Goal: Information Seeking & Learning: Learn about a topic

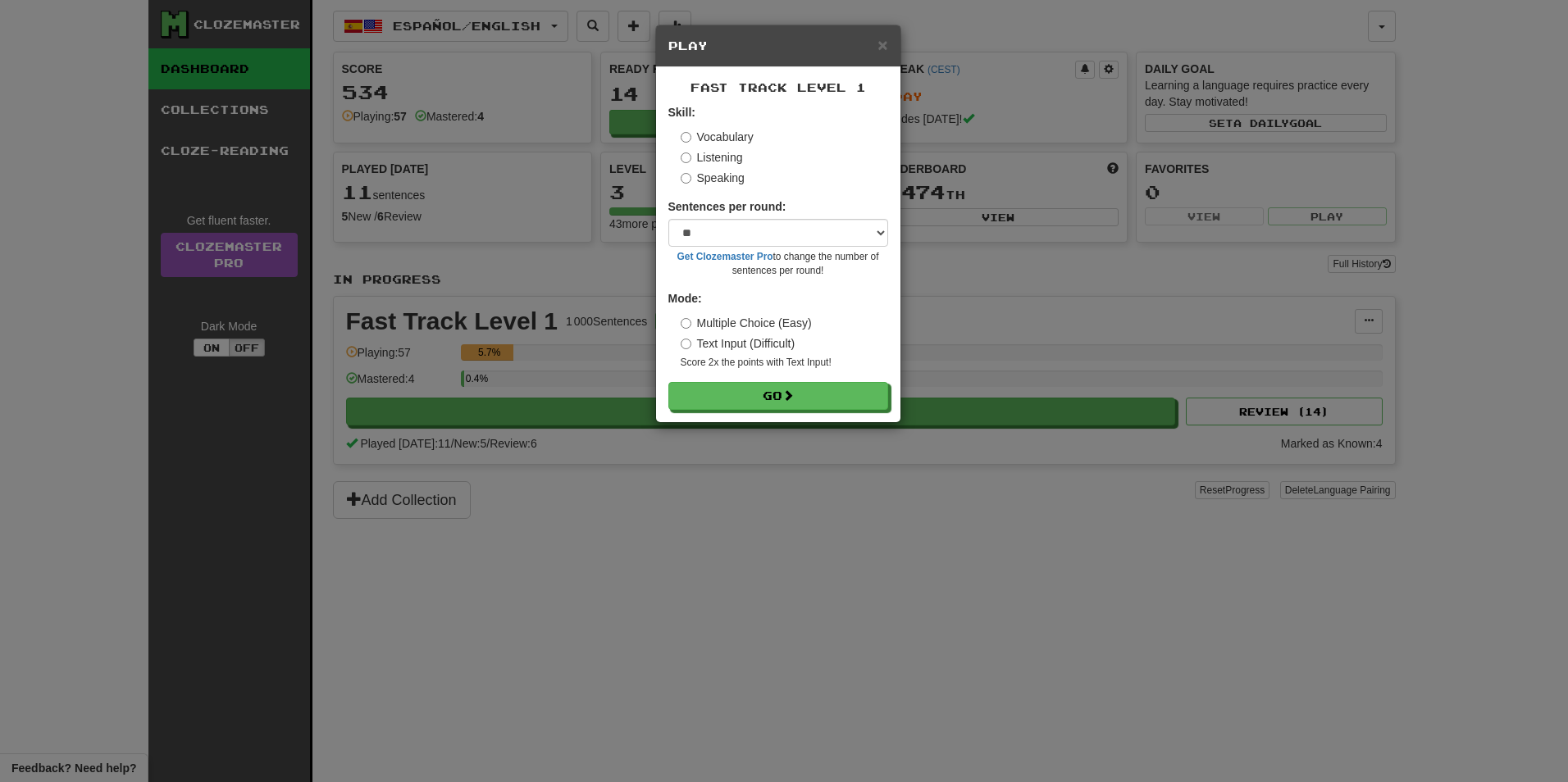
select select "**"
click at [735, 233] on select "* ** ** ** ** ** *** ********" at bounding box center [778, 233] width 220 height 28
click at [863, 172] on div "Speaking" at bounding box center [784, 178] width 207 height 17
click at [739, 386] on button "Go" at bounding box center [779, 397] width 220 height 28
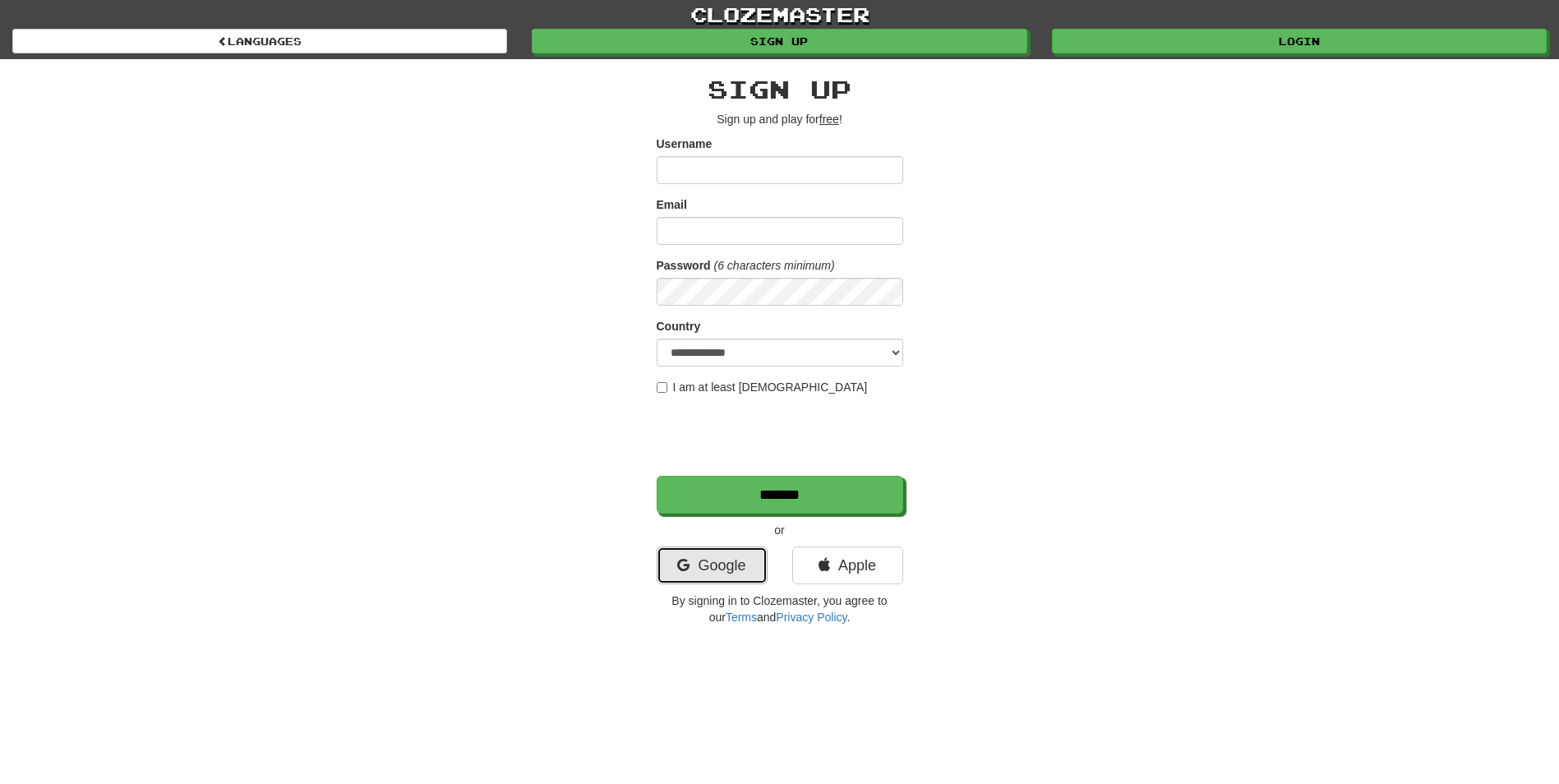
click at [717, 556] on link "Google" at bounding box center [712, 565] width 111 height 38
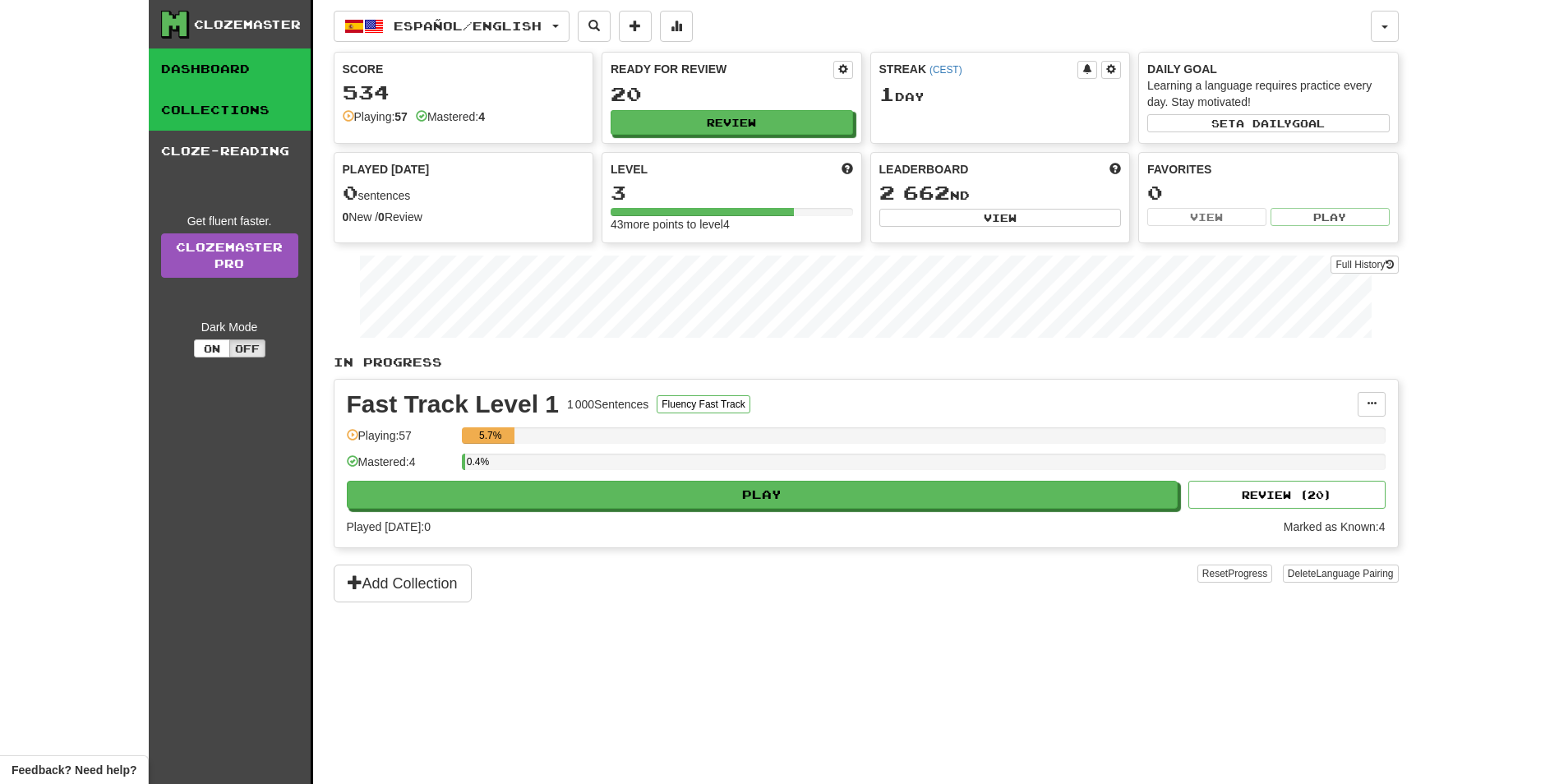
click at [243, 122] on link "Collections" at bounding box center [230, 110] width 162 height 41
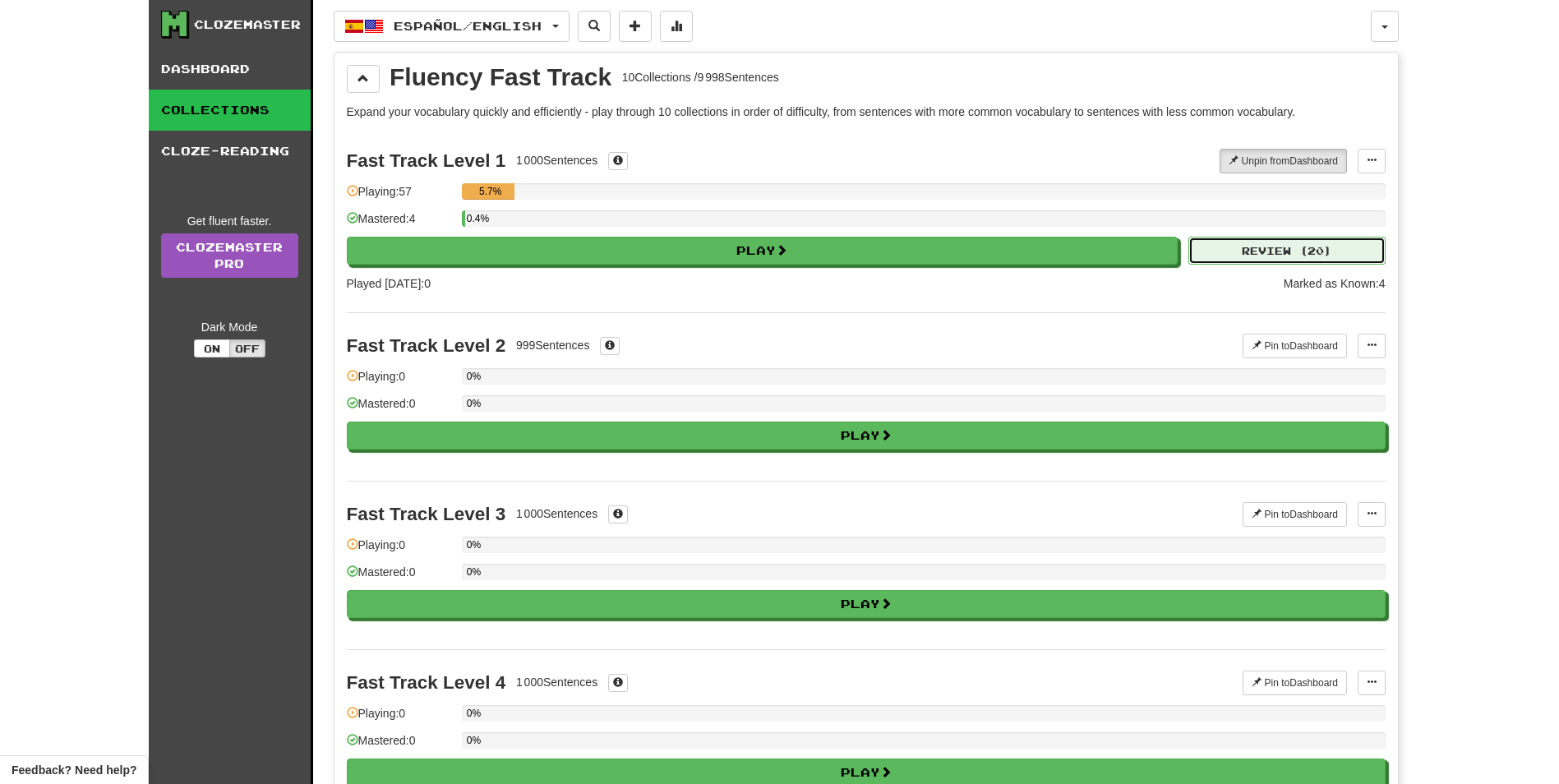
click at [1313, 253] on button "Review ( 20 )" at bounding box center [1287, 251] width 197 height 28
select select "**"
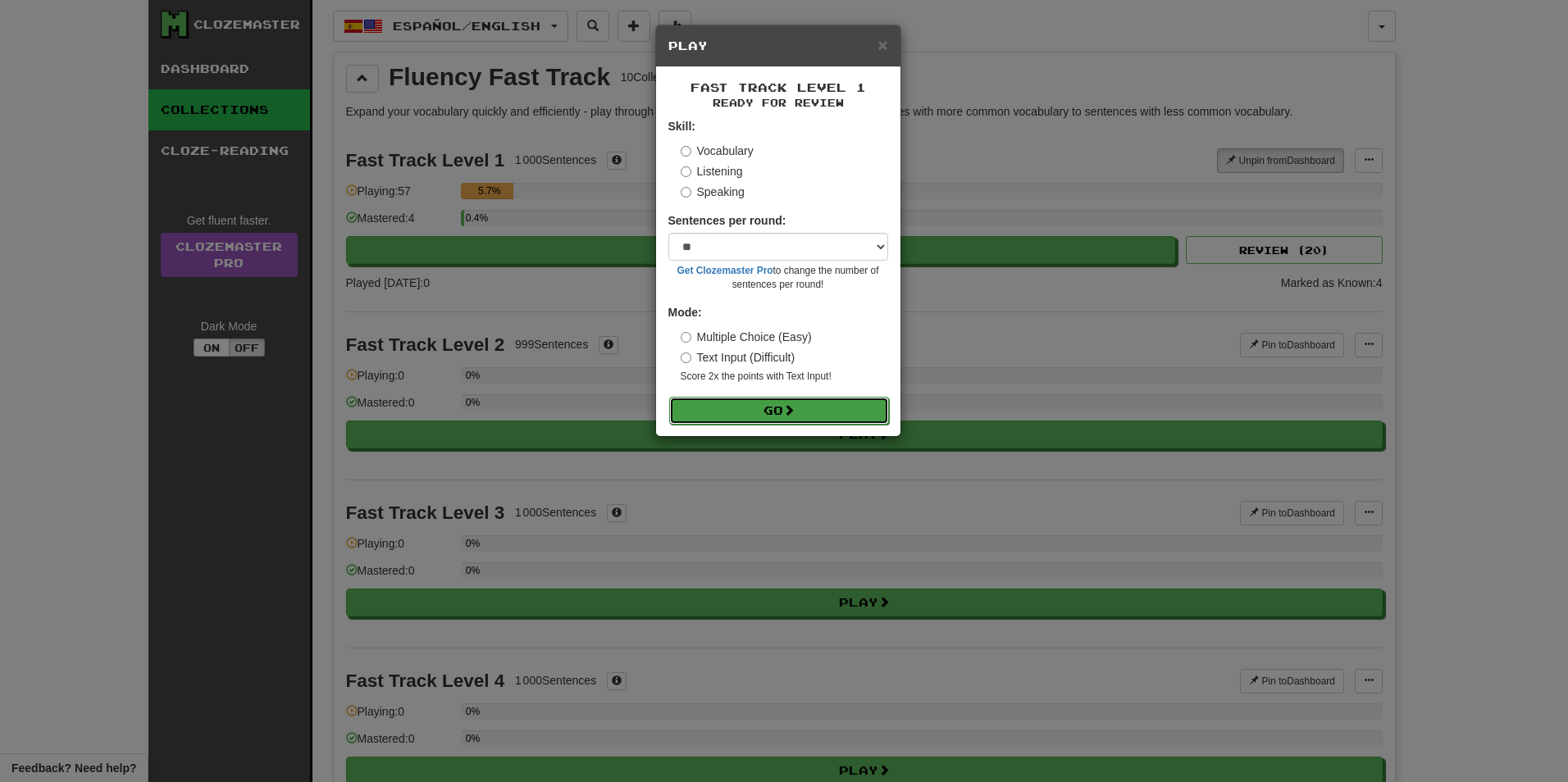
drag, startPoint x: 826, startPoint y: 407, endPoint x: 820, endPoint y: 403, distance: 7.2
click at [825, 408] on button "Go" at bounding box center [779, 410] width 220 height 28
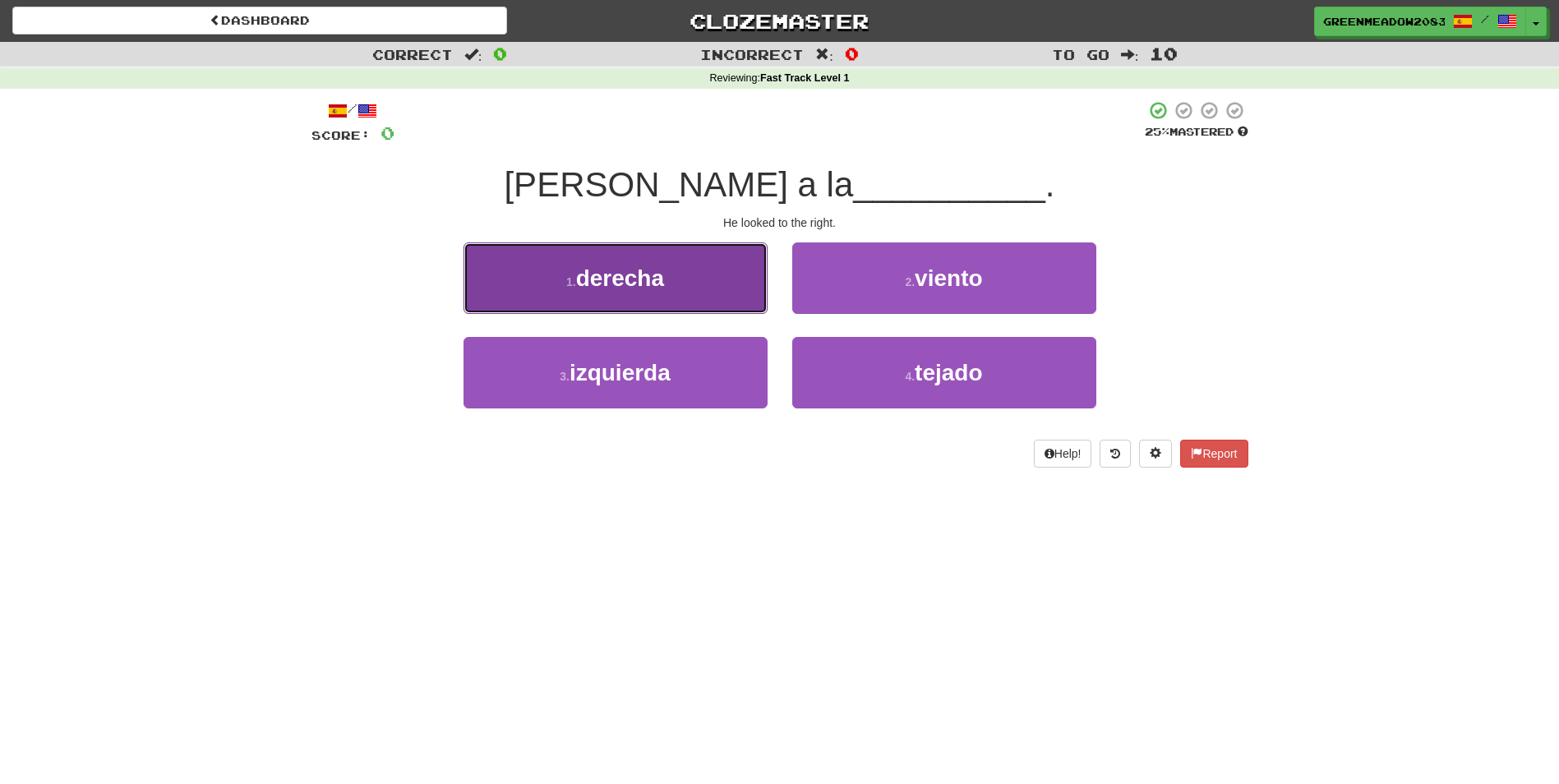
click at [714, 274] on button "1 . derecha" at bounding box center [615, 278] width 304 height 71
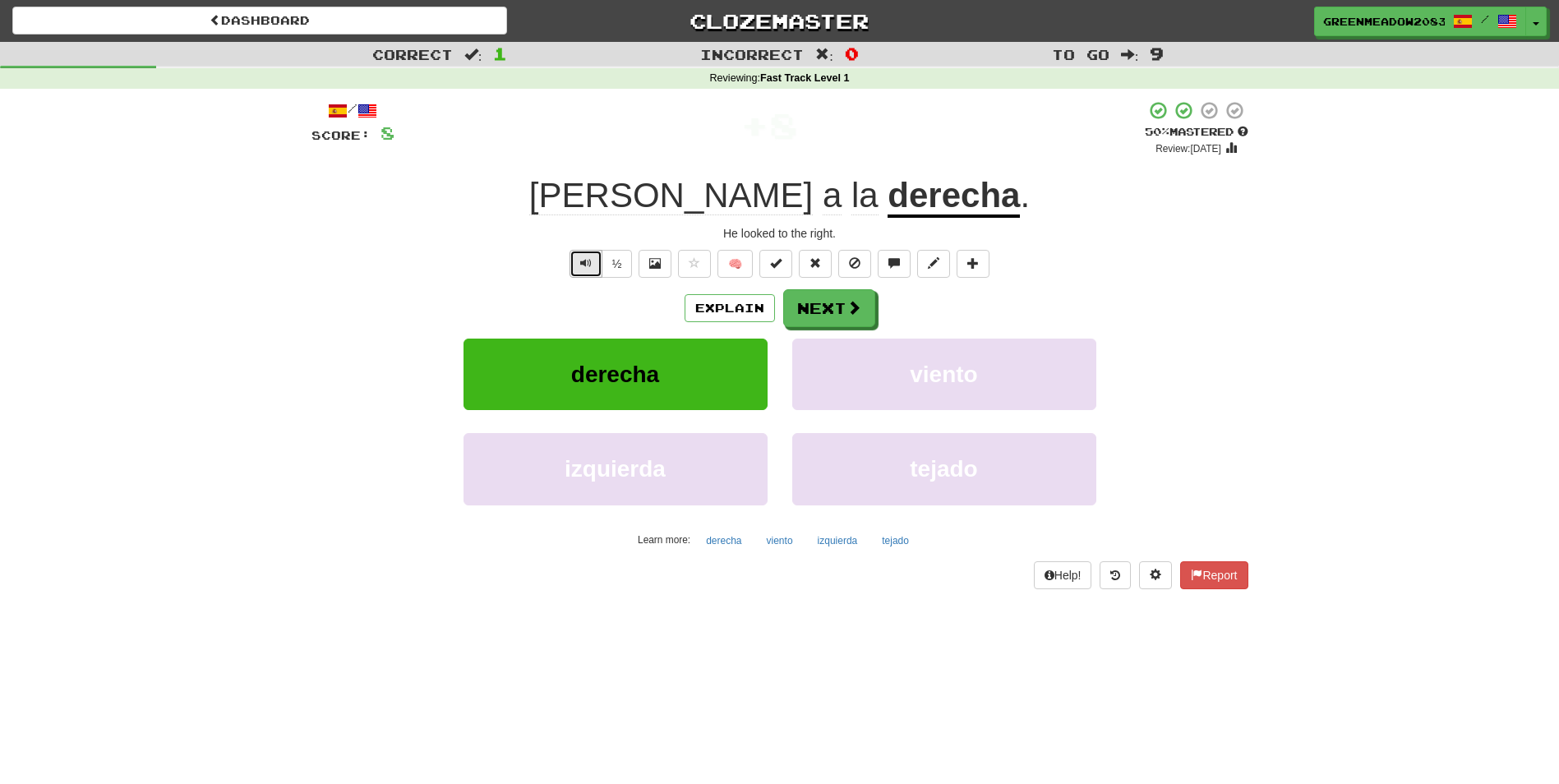
click at [590, 262] on span "Text-to-speech controls" at bounding box center [586, 263] width 12 height 12
click at [614, 270] on button "½" at bounding box center [618, 264] width 31 height 28
click at [844, 319] on button "Next" at bounding box center [830, 309] width 92 height 38
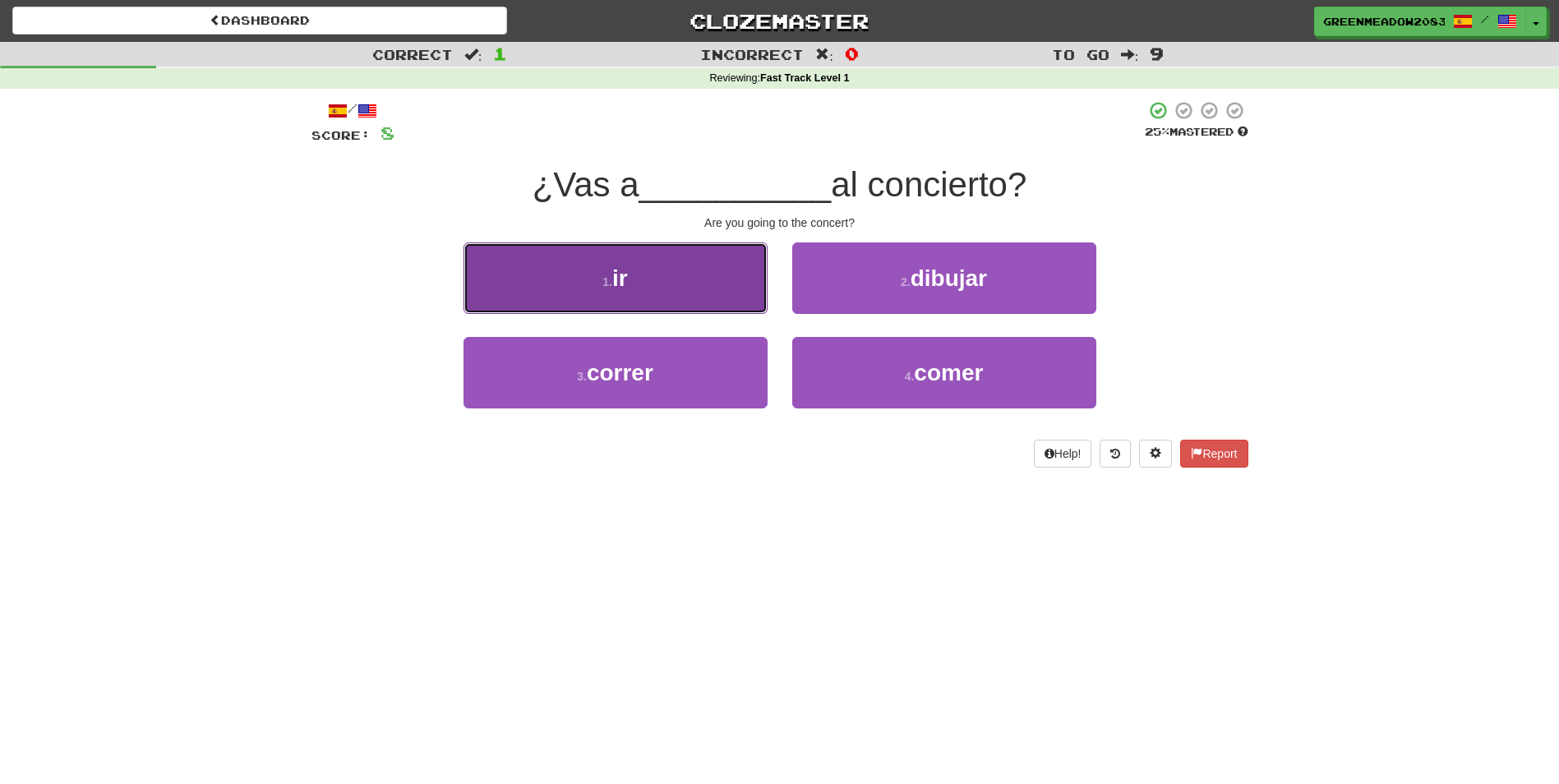
click at [719, 272] on button "1 . ir" at bounding box center [615, 278] width 304 height 71
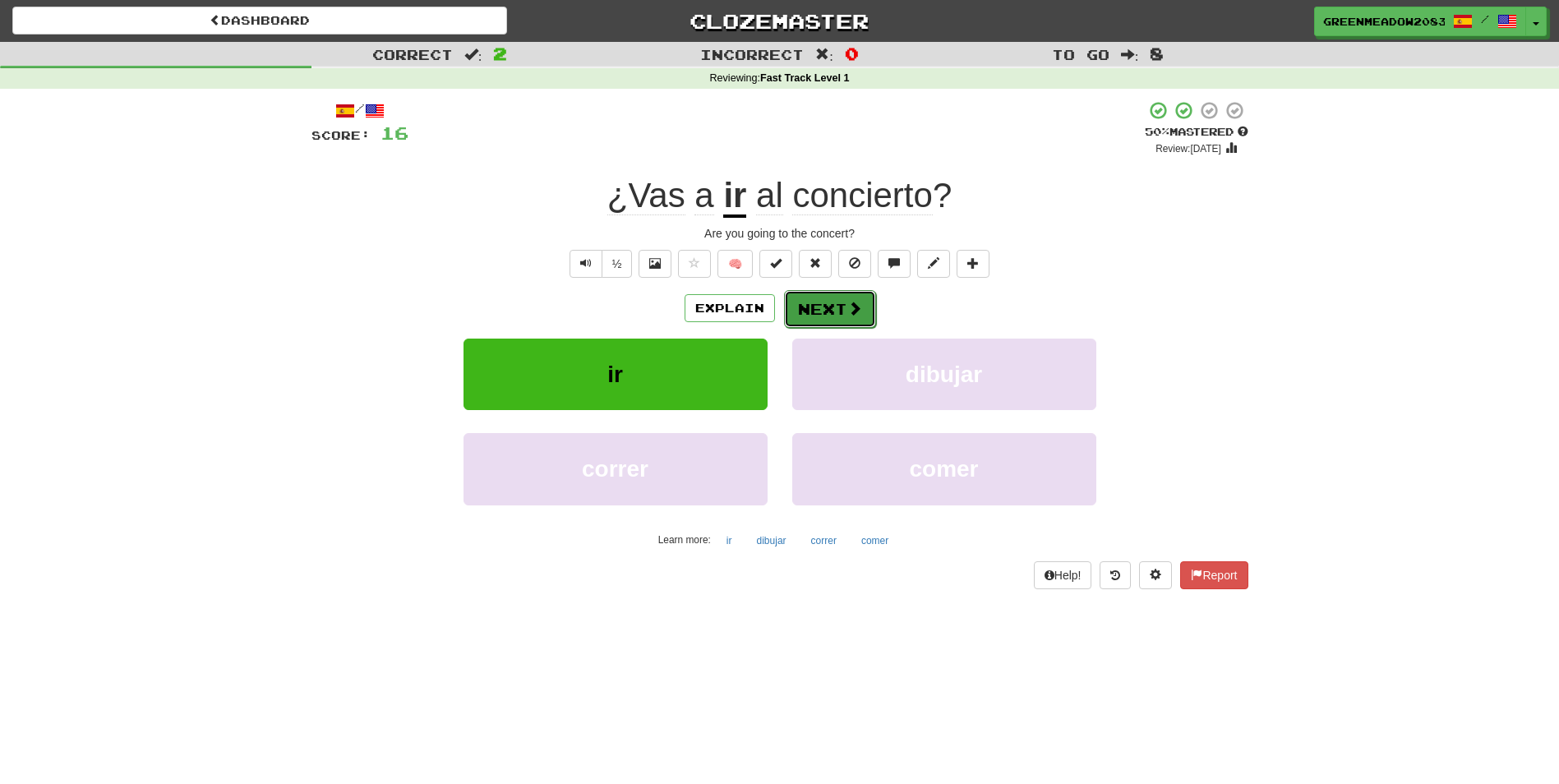
click at [828, 313] on button "Next" at bounding box center [830, 309] width 92 height 38
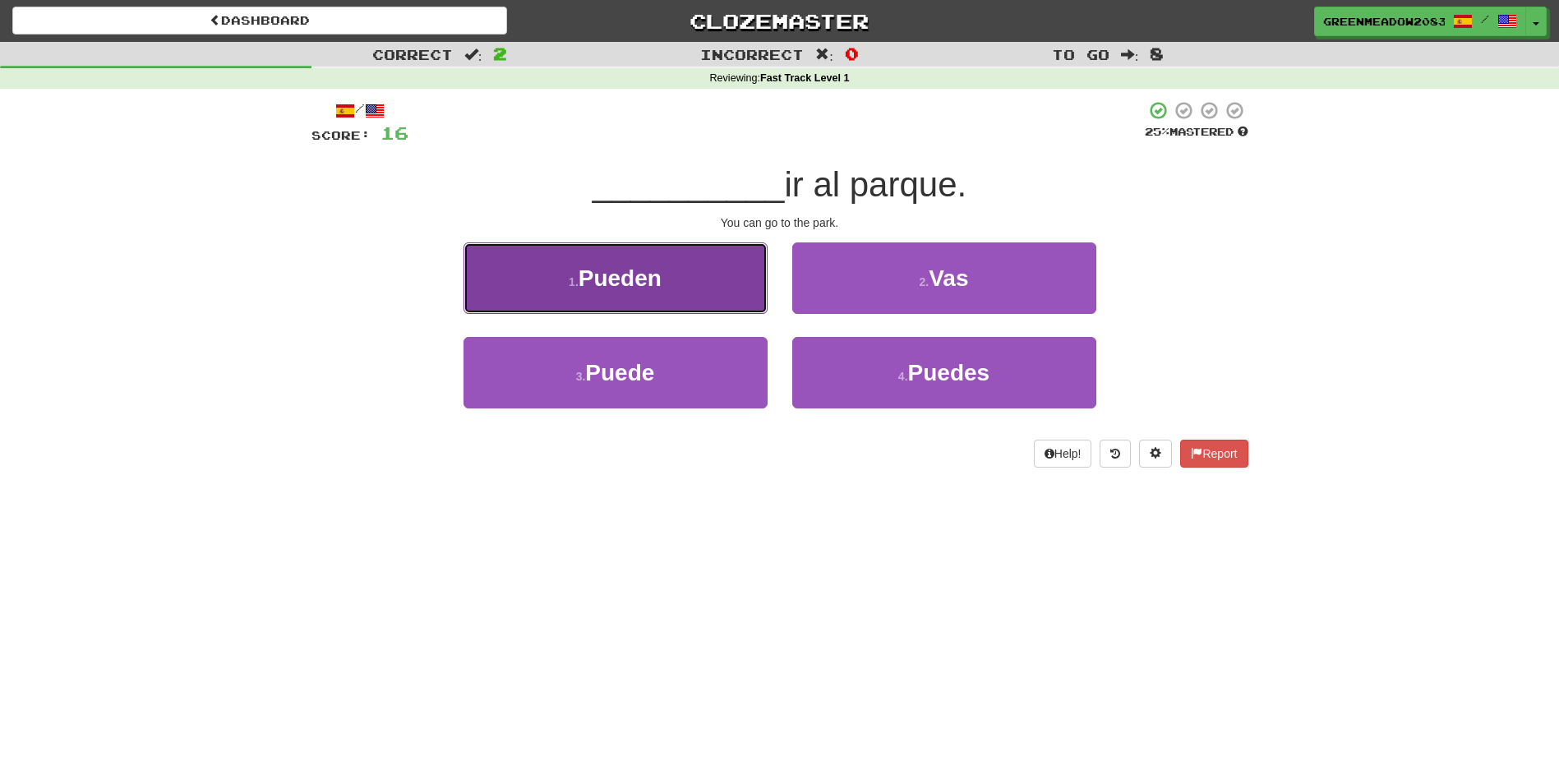
click at [701, 291] on button "1 . Pueden" at bounding box center [615, 278] width 304 height 71
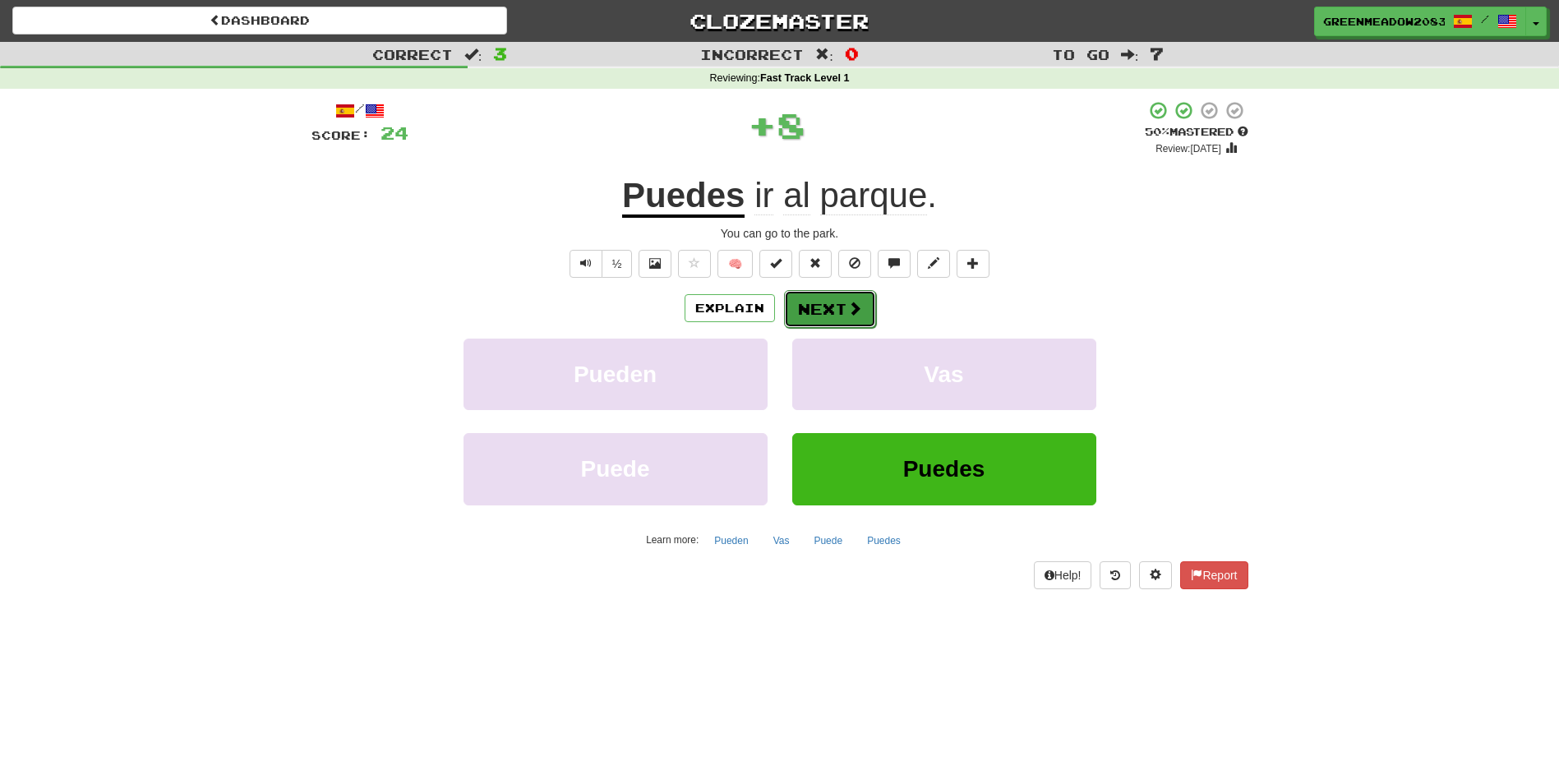
click at [835, 314] on button "Next" at bounding box center [830, 309] width 92 height 38
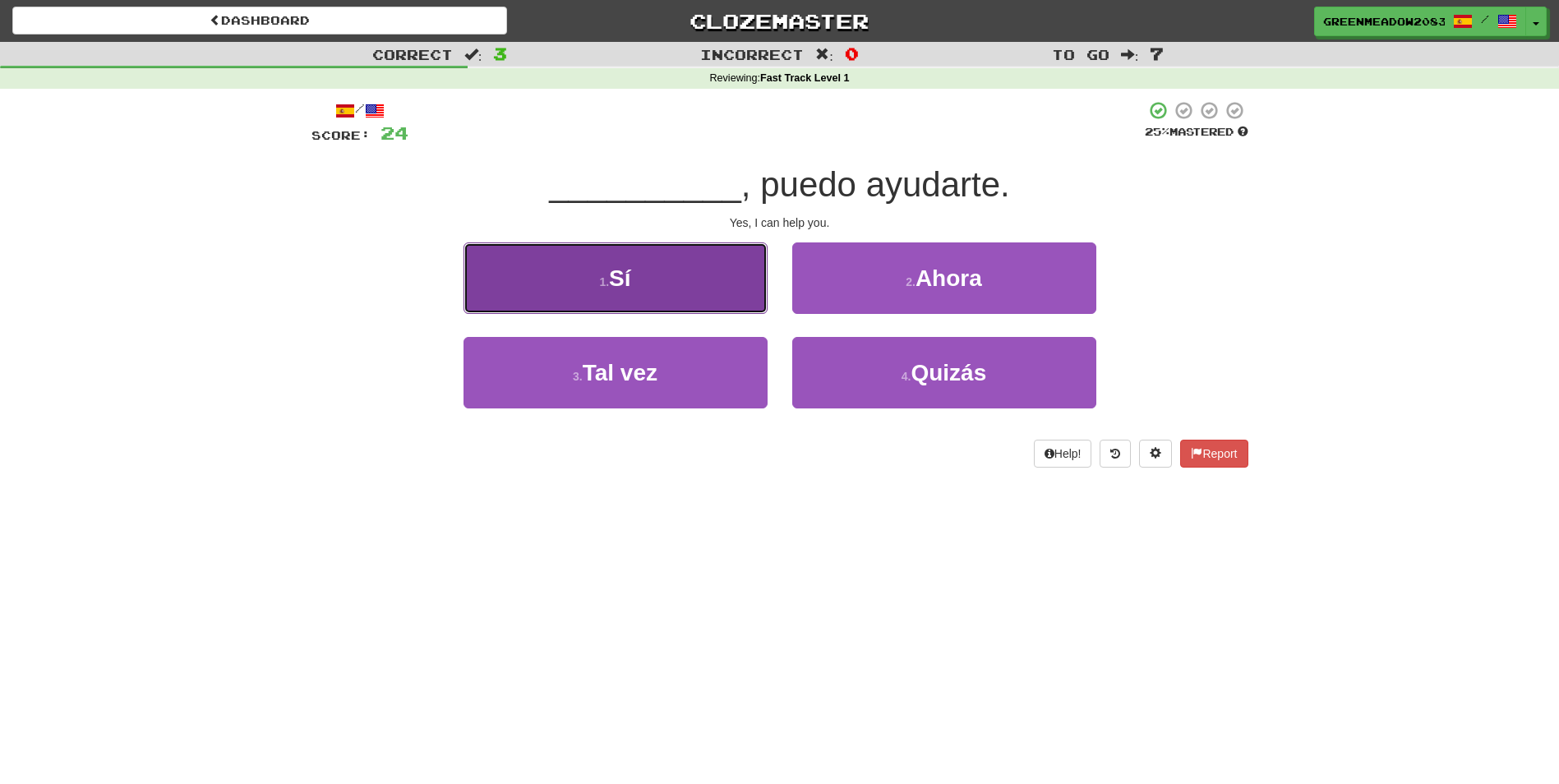
click at [731, 305] on button "1 . Sí" at bounding box center [615, 278] width 304 height 71
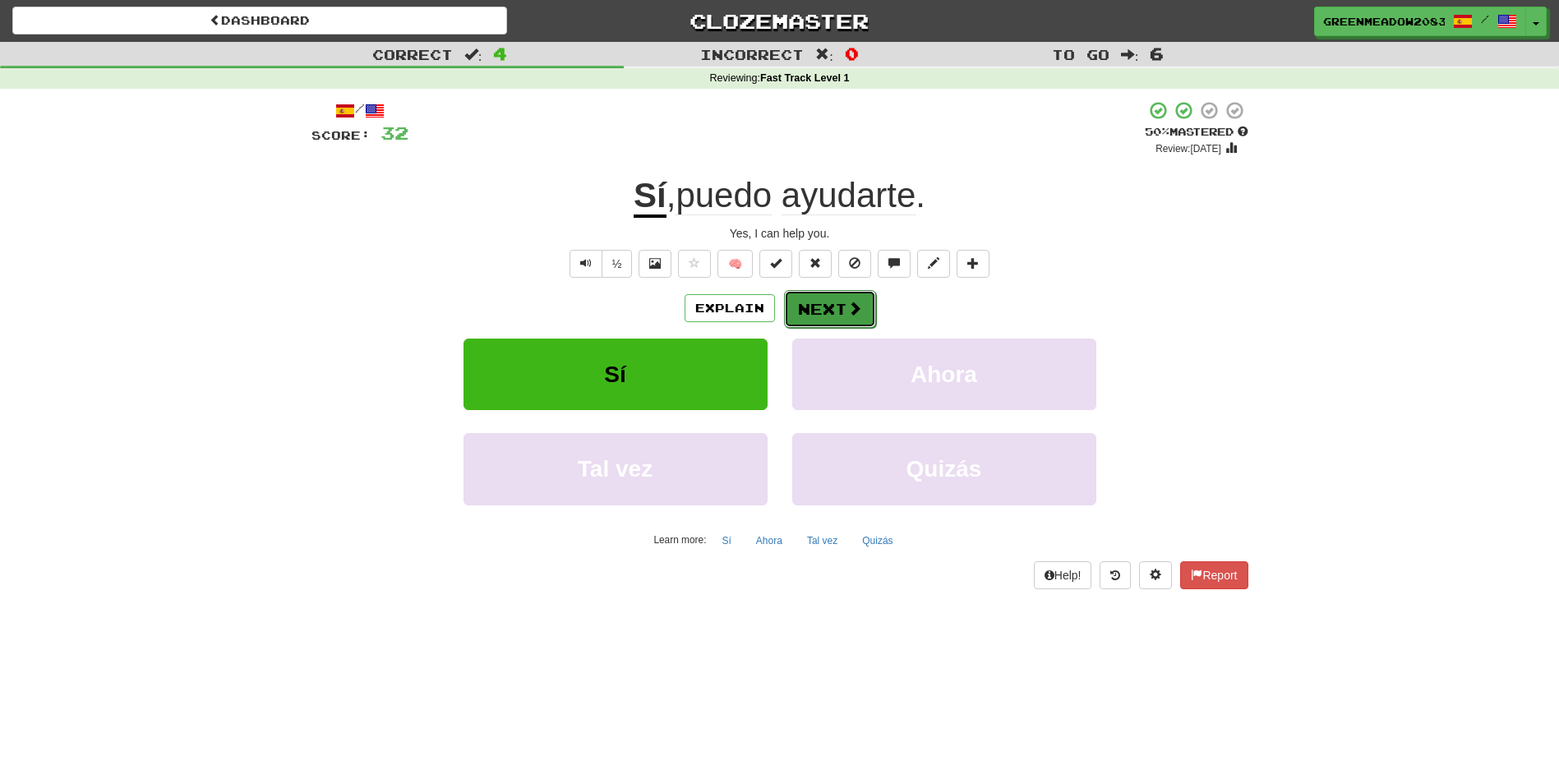
click at [838, 311] on button "Next" at bounding box center [830, 309] width 92 height 38
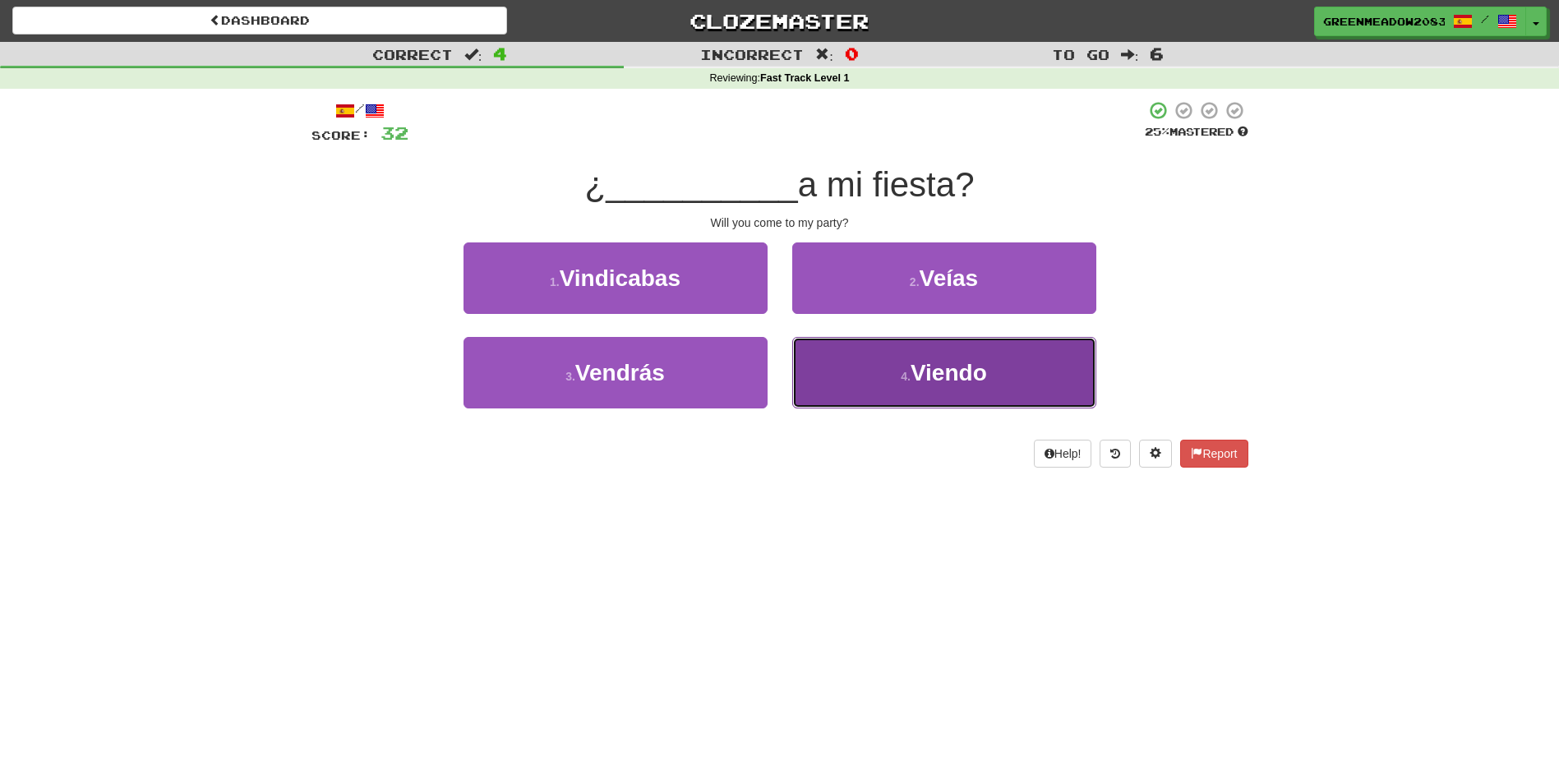
click at [853, 362] on button "4 . Viendo" at bounding box center [944, 373] width 304 height 71
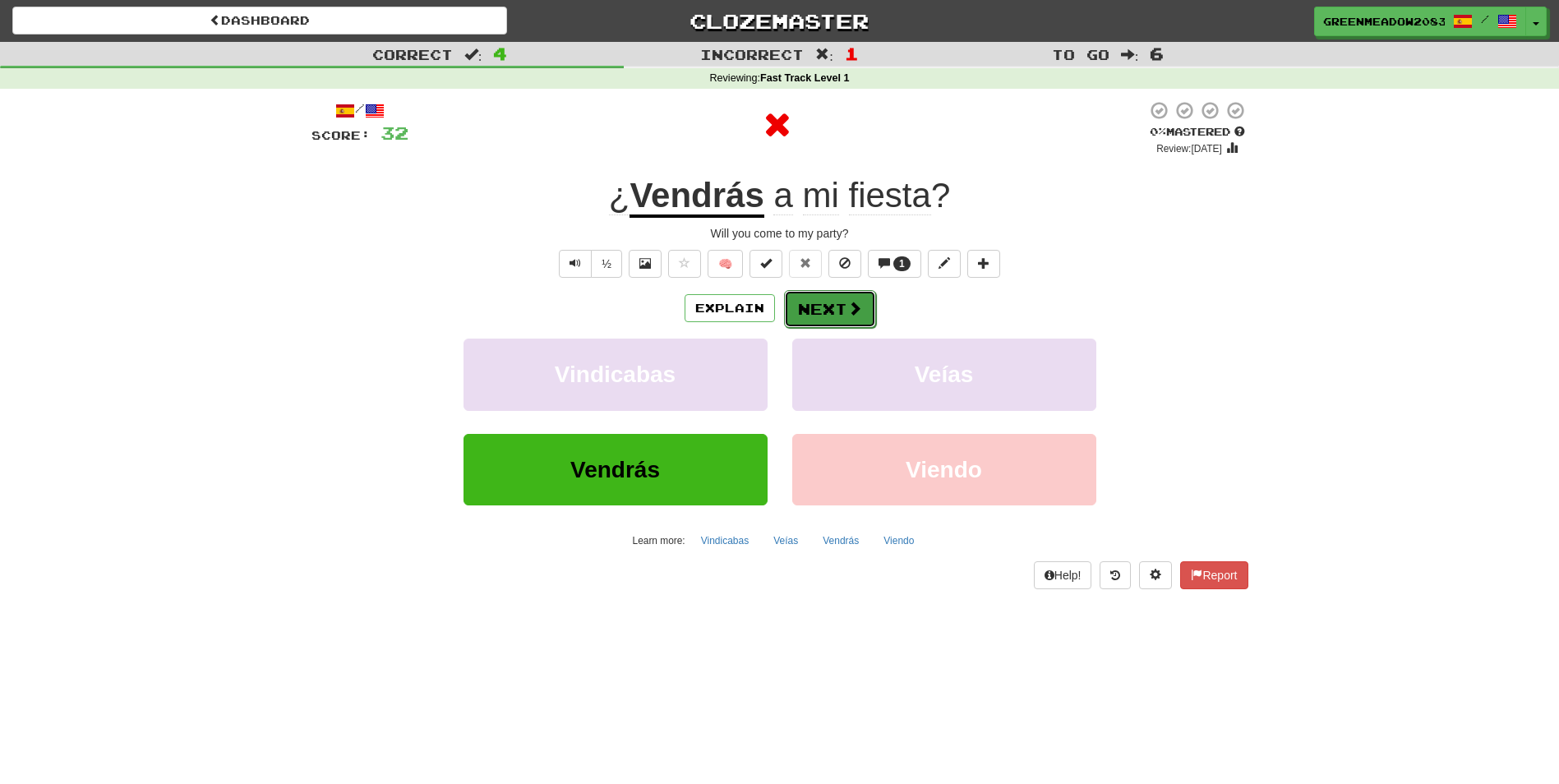
click at [847, 315] on span at bounding box center [854, 308] width 15 height 15
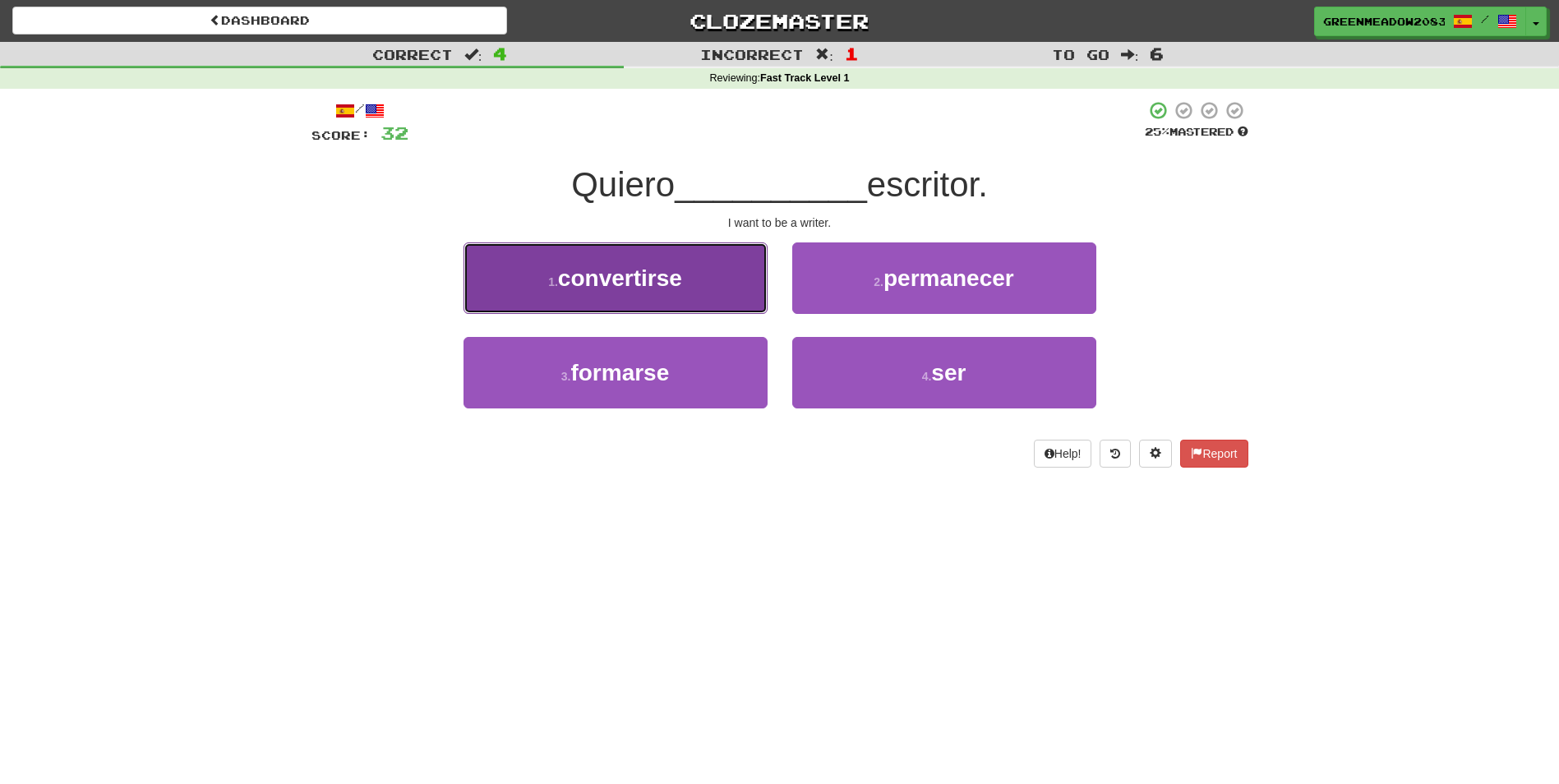
click at [740, 298] on button "1 . convertirse" at bounding box center [615, 278] width 304 height 71
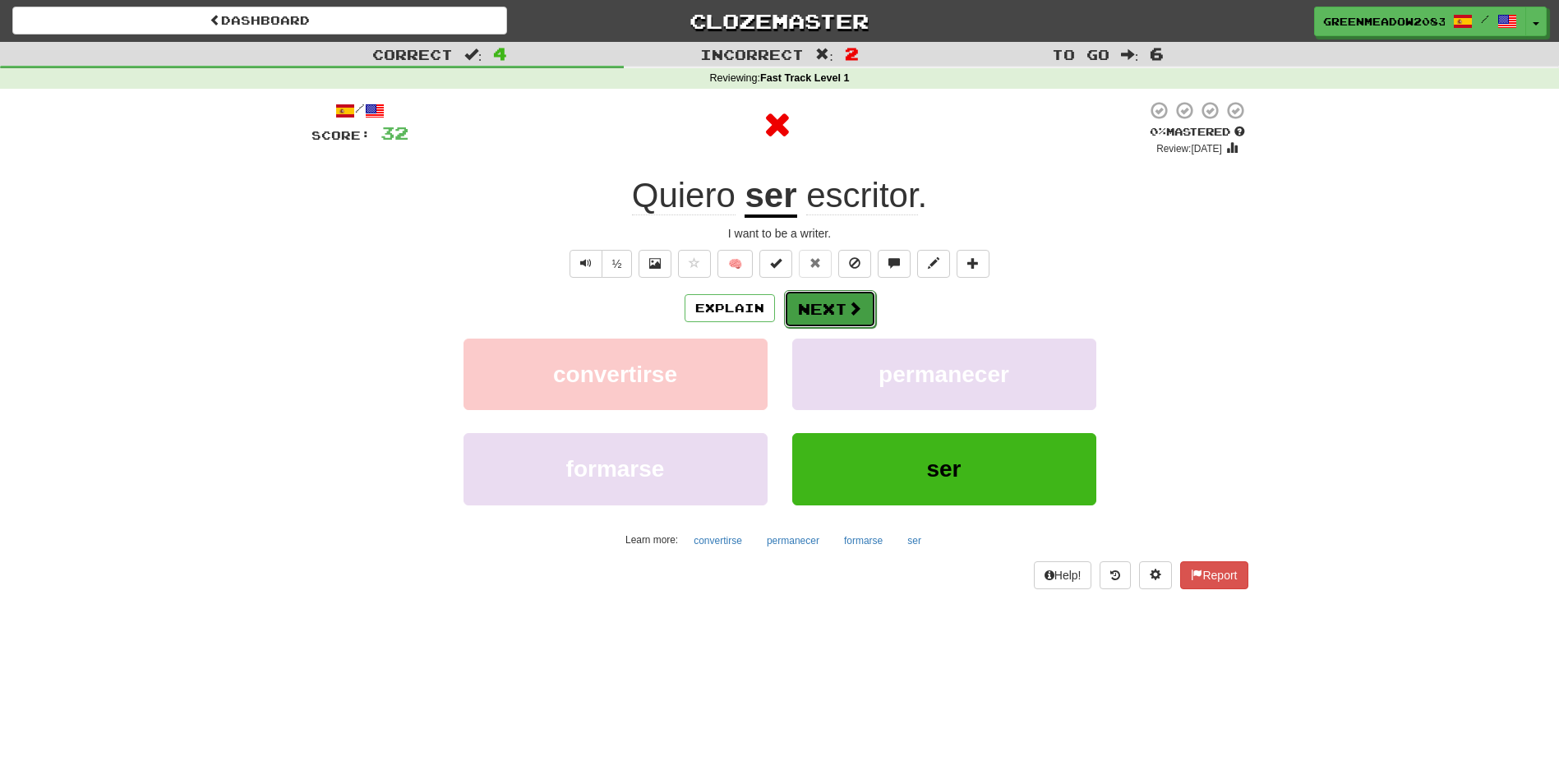
click at [811, 302] on button "Next" at bounding box center [830, 309] width 92 height 38
